Goal: Task Accomplishment & Management: Use online tool/utility

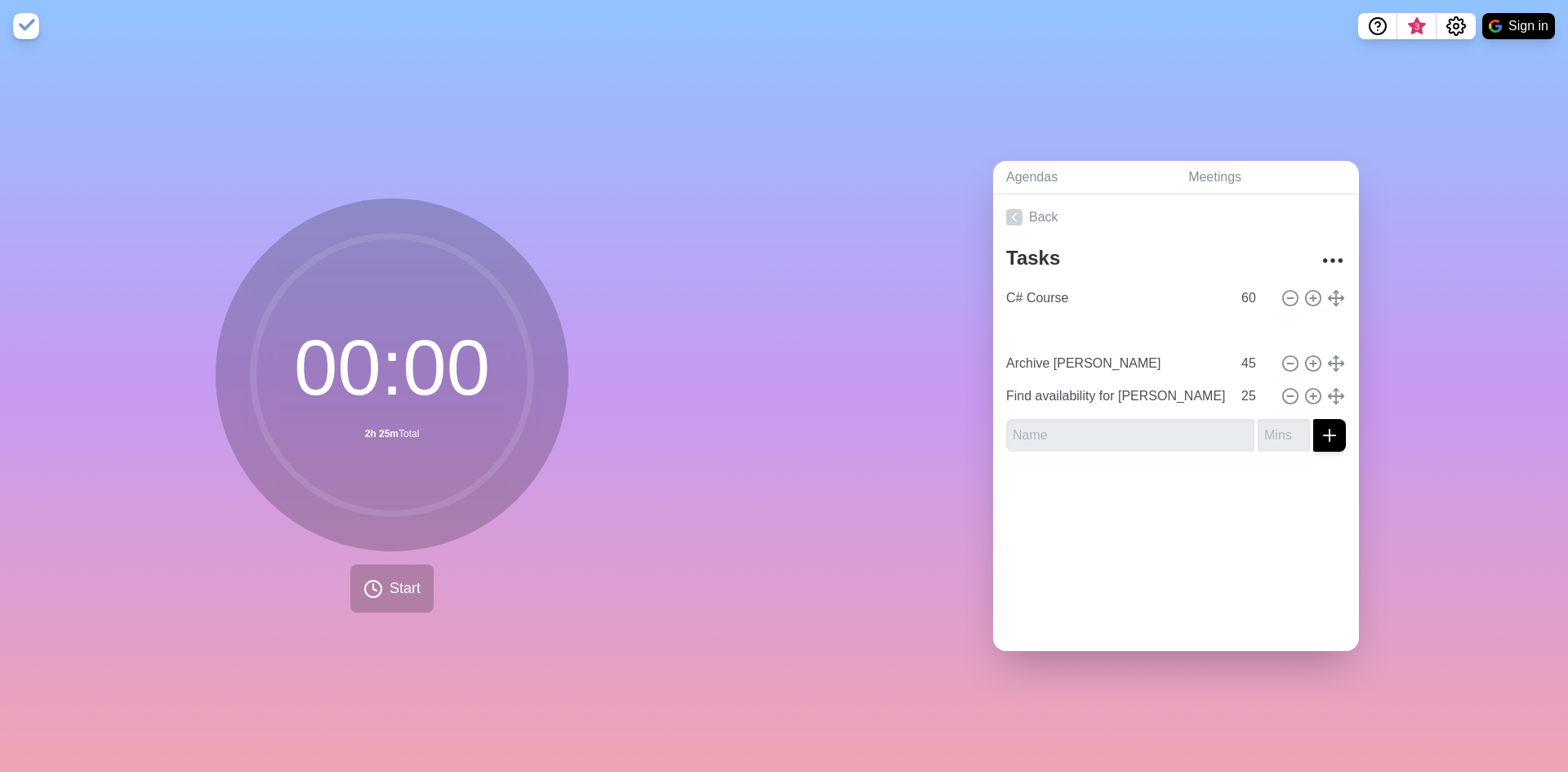
type input "Plan for next week"
type input "15"
type input "Archive [PERSON_NAME]"
type input "45"
type input "Find availability for [PERSON_NAME] and [PERSON_NAME]"
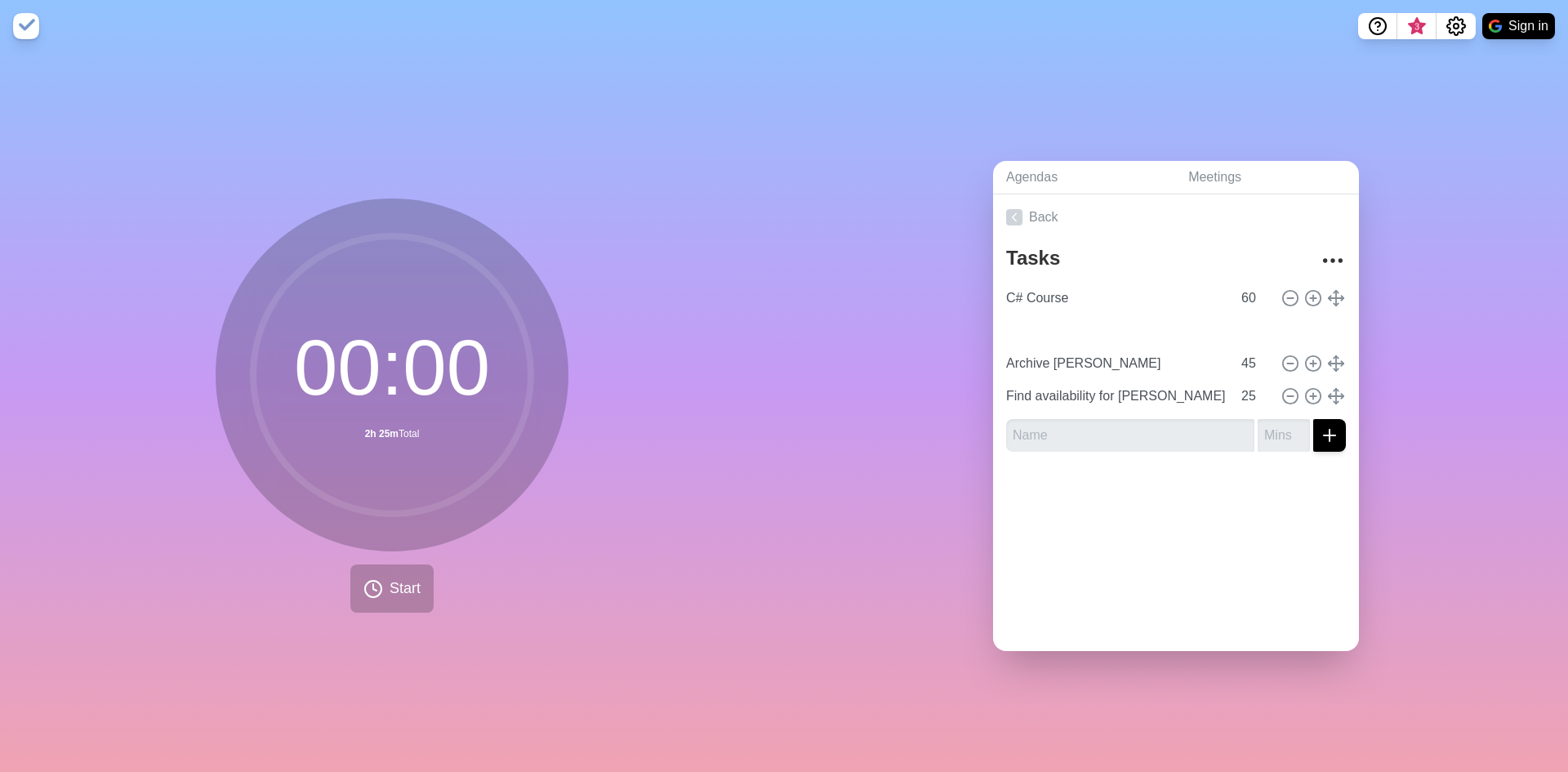
type input "25"
click at [801, 467] on div "Agendas Meetings Back Tasks C# Course 60 Plan for next week 15 Archive [PERSON_…" at bounding box center [1177, 412] width 784 height 720
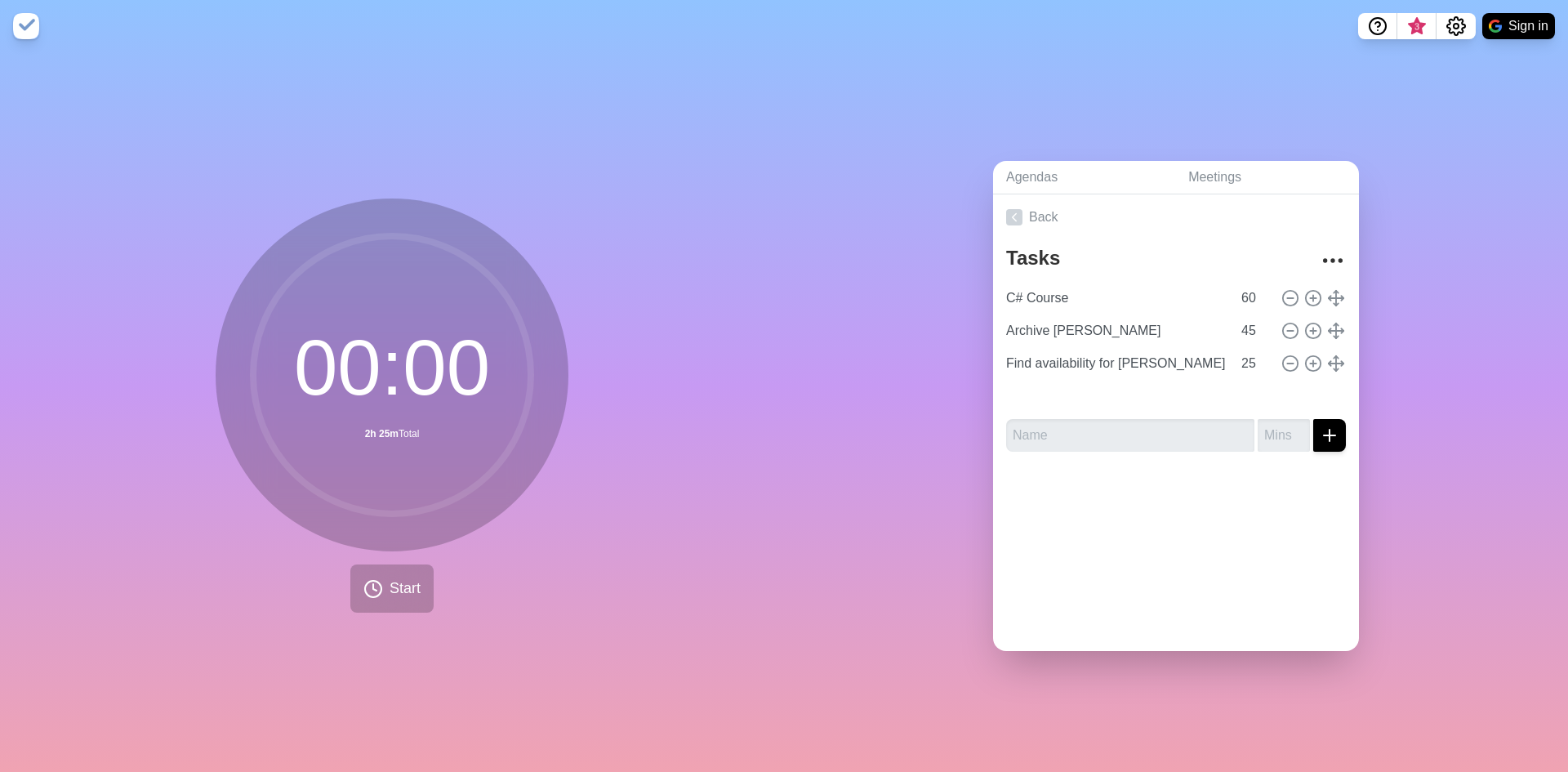
type input "Find availability for [PERSON_NAME] and [PERSON_NAME]"
type input "25"
type input "Plan for next week"
type input "15"
type input "Archive [PERSON_NAME]"
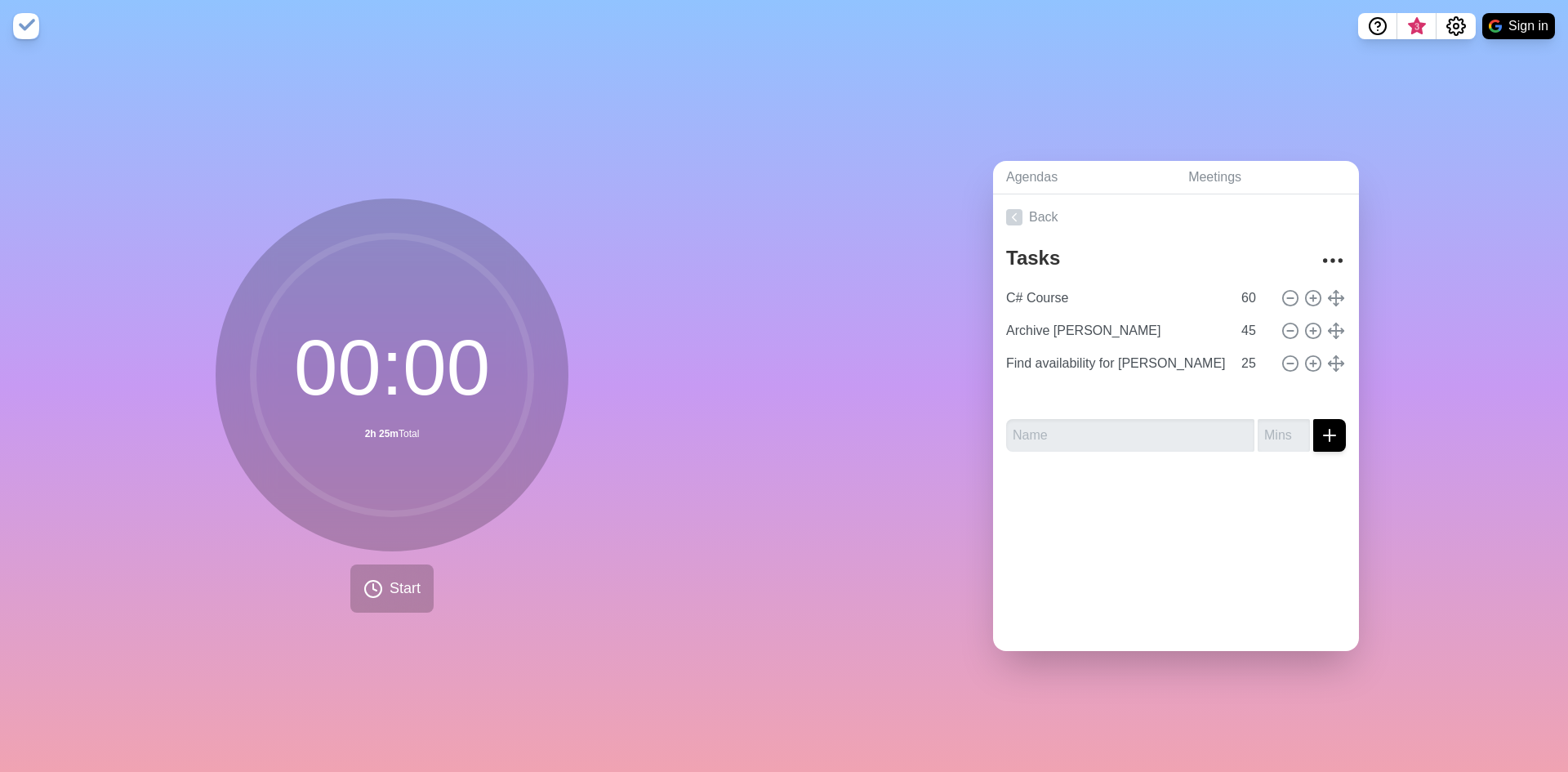
type input "45"
